Goal: Information Seeking & Learning: Check status

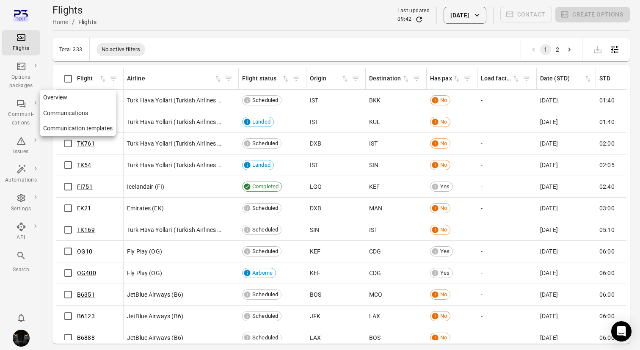
click at [21, 110] on div "Communi-cations" at bounding box center [21, 113] width 32 height 29
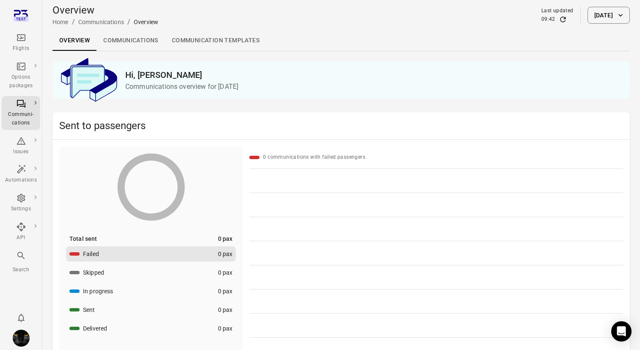
click at [131, 34] on link "Communications" at bounding box center [130, 40] width 69 height 20
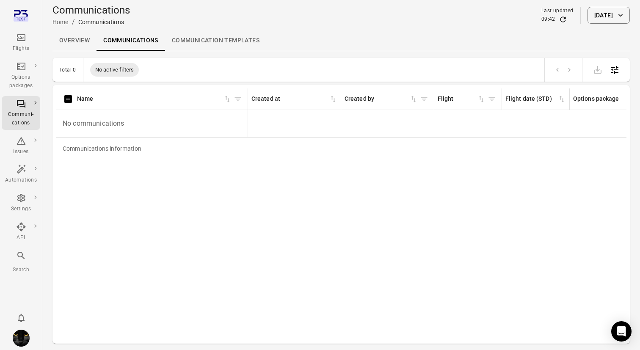
click at [79, 39] on link "Overview" at bounding box center [74, 40] width 44 height 20
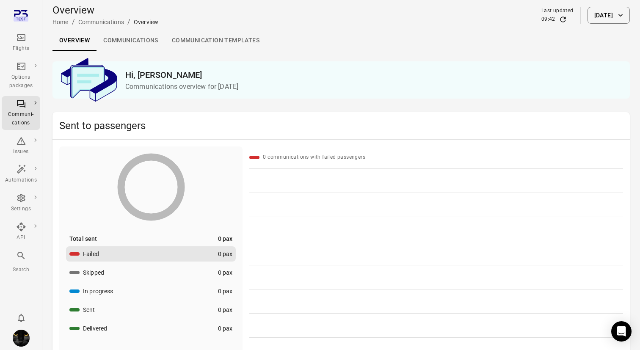
click at [128, 41] on link "Communications" at bounding box center [130, 40] width 69 height 20
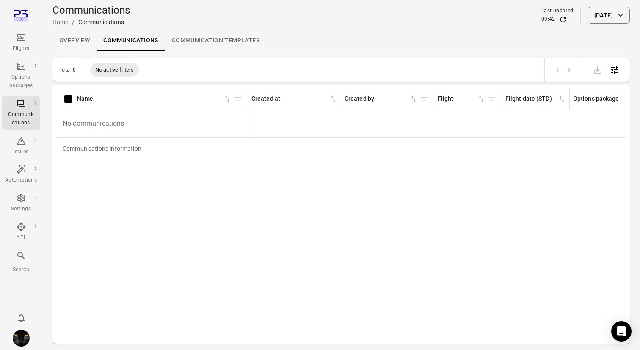
click at [595, 13] on button "[DATE]" at bounding box center [608, 15] width 42 height 17
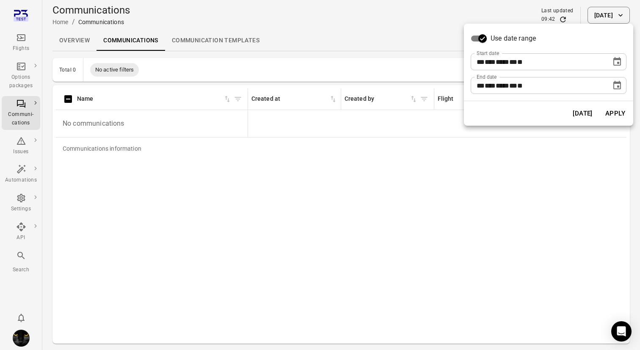
click at [618, 63] on icon "Choose date, selected date is Sep 23, 2025" at bounding box center [617, 61] width 8 height 8
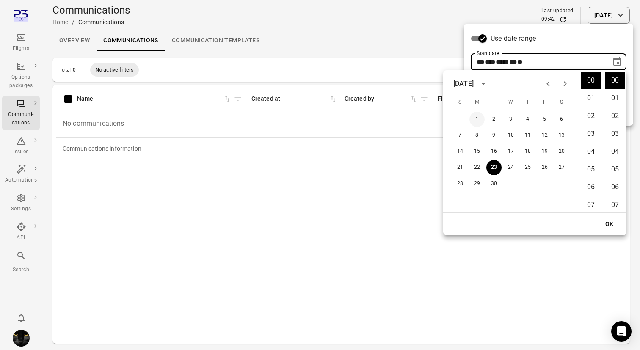
click at [478, 115] on button "1" at bounding box center [476, 119] width 15 height 15
type input "**********"
click at [605, 215] on div "OK" at bounding box center [534, 224] width 183 height 22
click at [607, 220] on button "OK" at bounding box center [609, 224] width 27 height 16
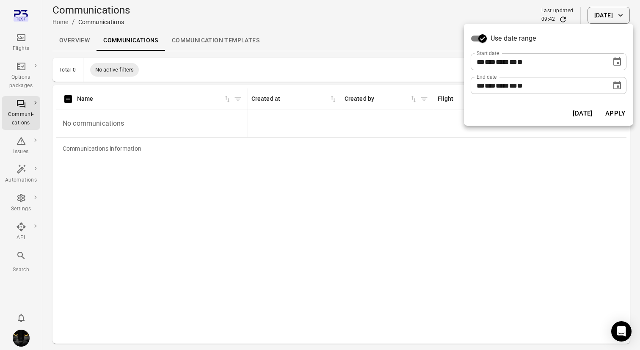
click at [612, 118] on button "Apply" at bounding box center [614, 114] width 29 height 18
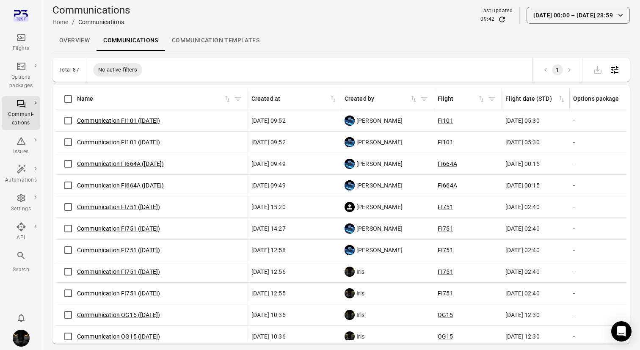
click at [118, 120] on link "Communication FI101 ([DATE])" at bounding box center [118, 120] width 83 height 7
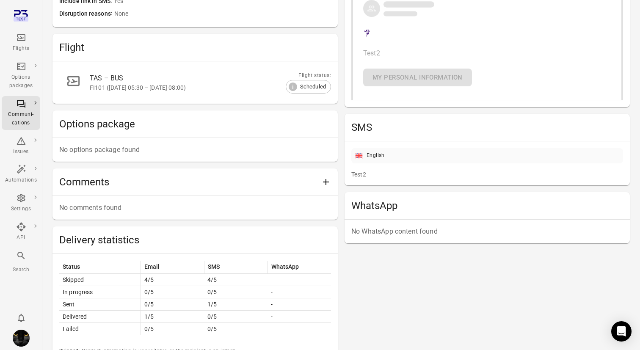
scroll to position [328, 0]
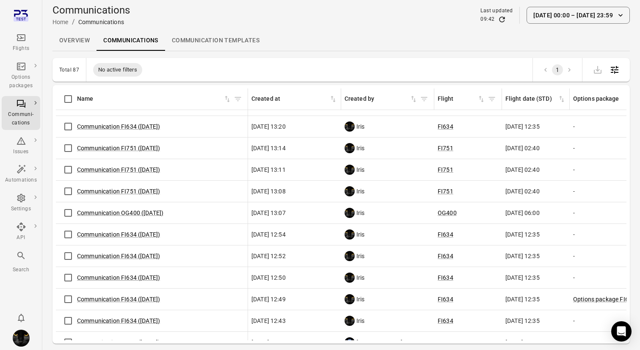
scroll to position [676, 0]
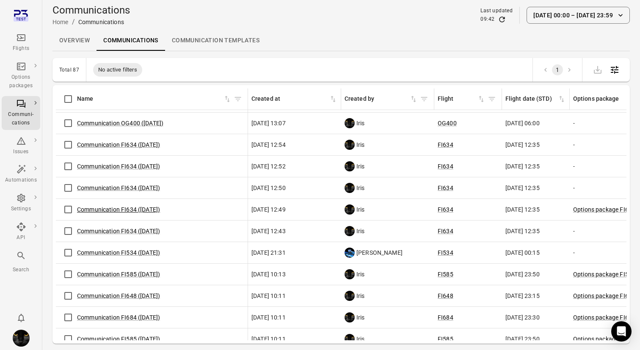
click at [125, 207] on link "Communication FI634 ([DATE])" at bounding box center [118, 209] width 83 height 7
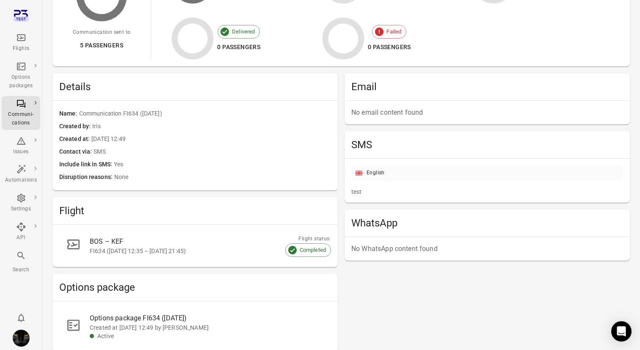
scroll to position [146, 0]
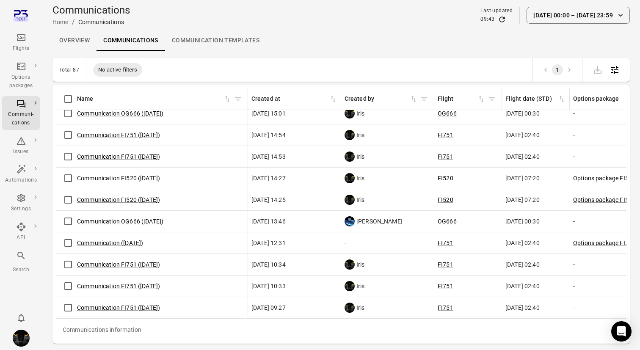
scroll to position [28, 0]
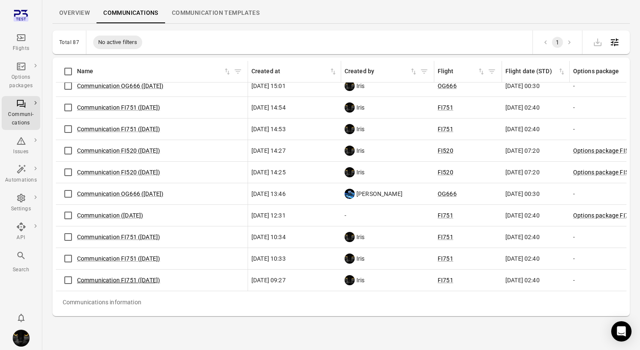
click at [121, 277] on link "Communication FI751 ([DATE])" at bounding box center [118, 280] width 83 height 7
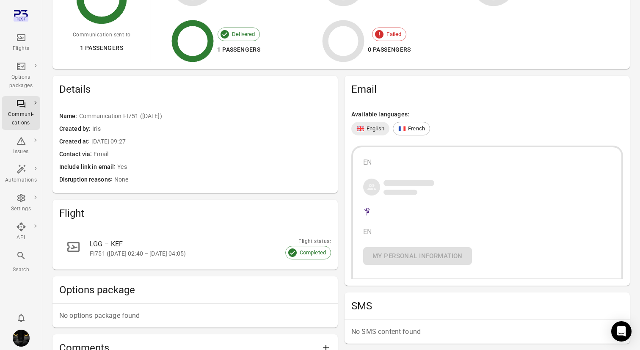
scroll to position [137, 0]
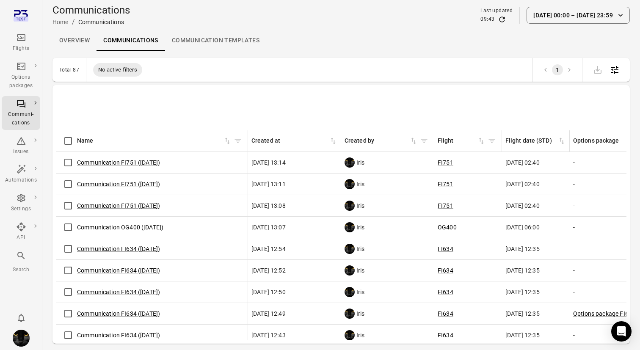
scroll to position [640, 0]
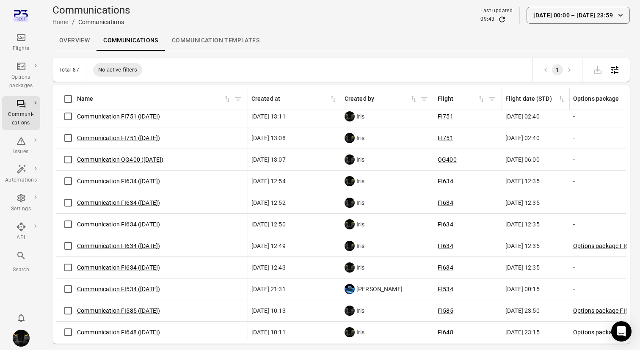
click at [127, 224] on link "Communication FI634 ([DATE])" at bounding box center [118, 224] width 83 height 7
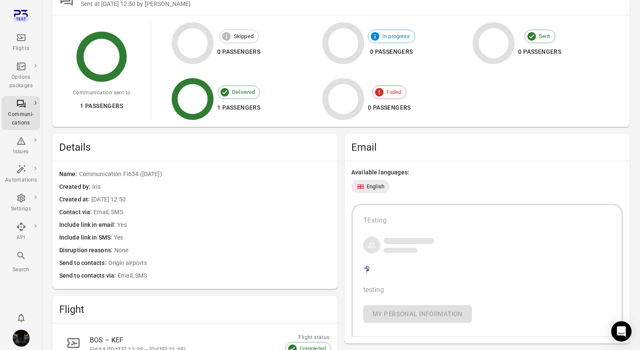
scroll to position [89, 0]
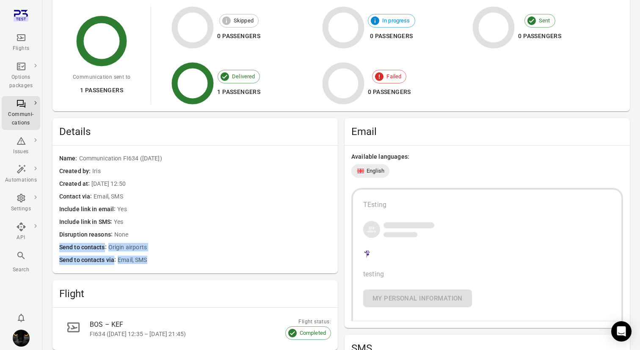
drag, startPoint x: 59, startPoint y: 246, endPoint x: 182, endPoint y: 258, distance: 122.9
click at [182, 258] on div "Name Communication FI634 ([DATE]) Created by Iris Created at [DATE] 12:50 Conta…" at bounding box center [194, 210] width 285 height 128
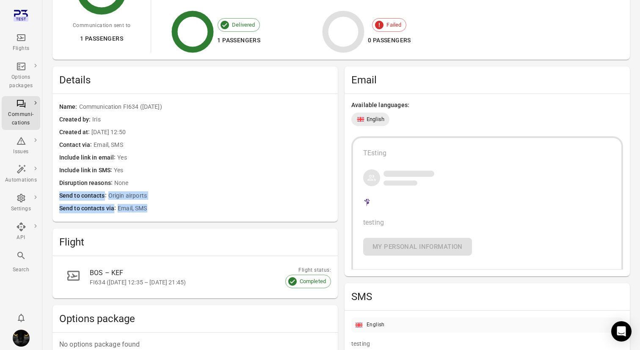
scroll to position [142, 0]
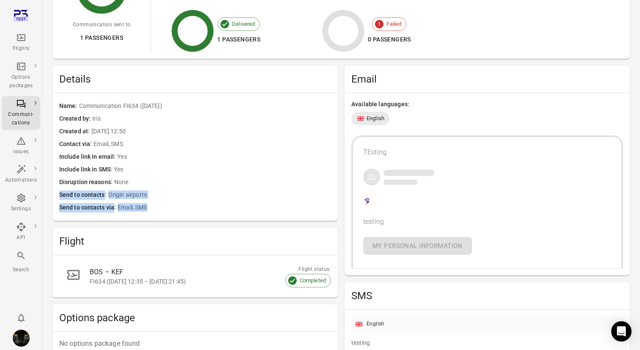
click at [291, 151] on div "Include link in email Yes" at bounding box center [195, 157] width 272 height 13
